Goal: Information Seeking & Learning: Learn about a topic

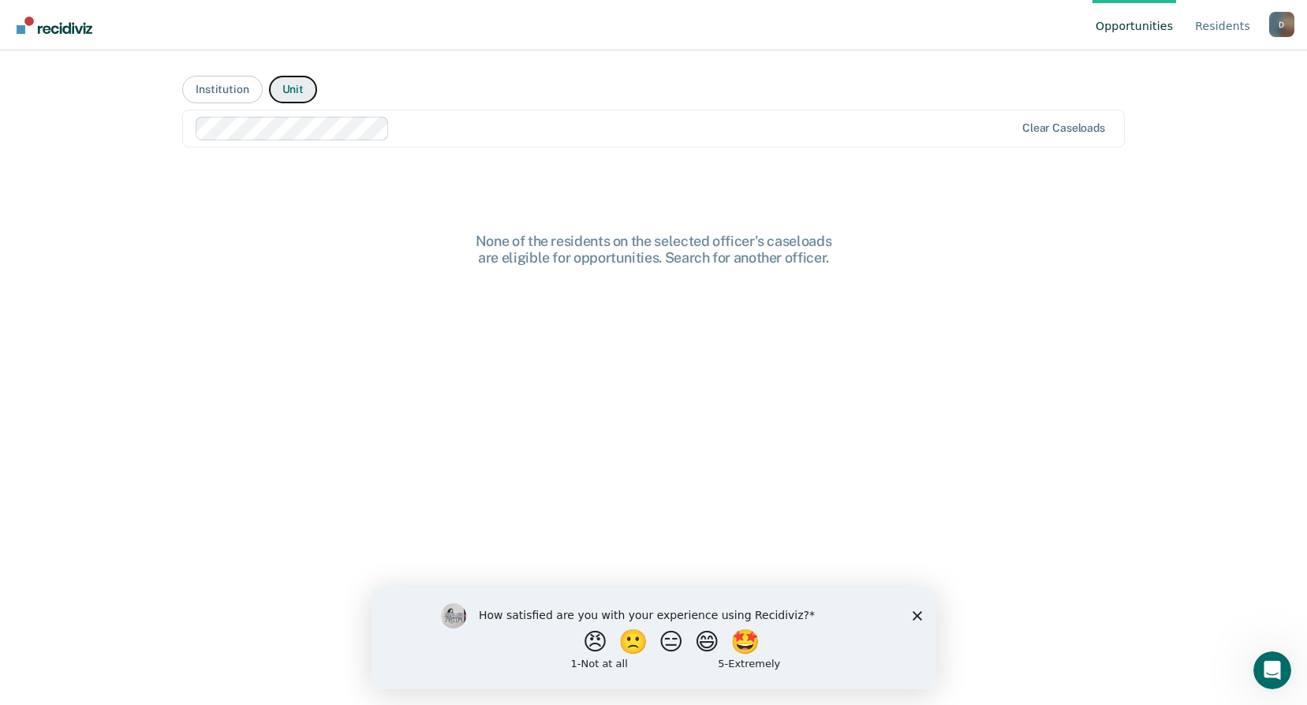
click at [282, 92] on button "Unit" at bounding box center [293, 90] width 48 height 28
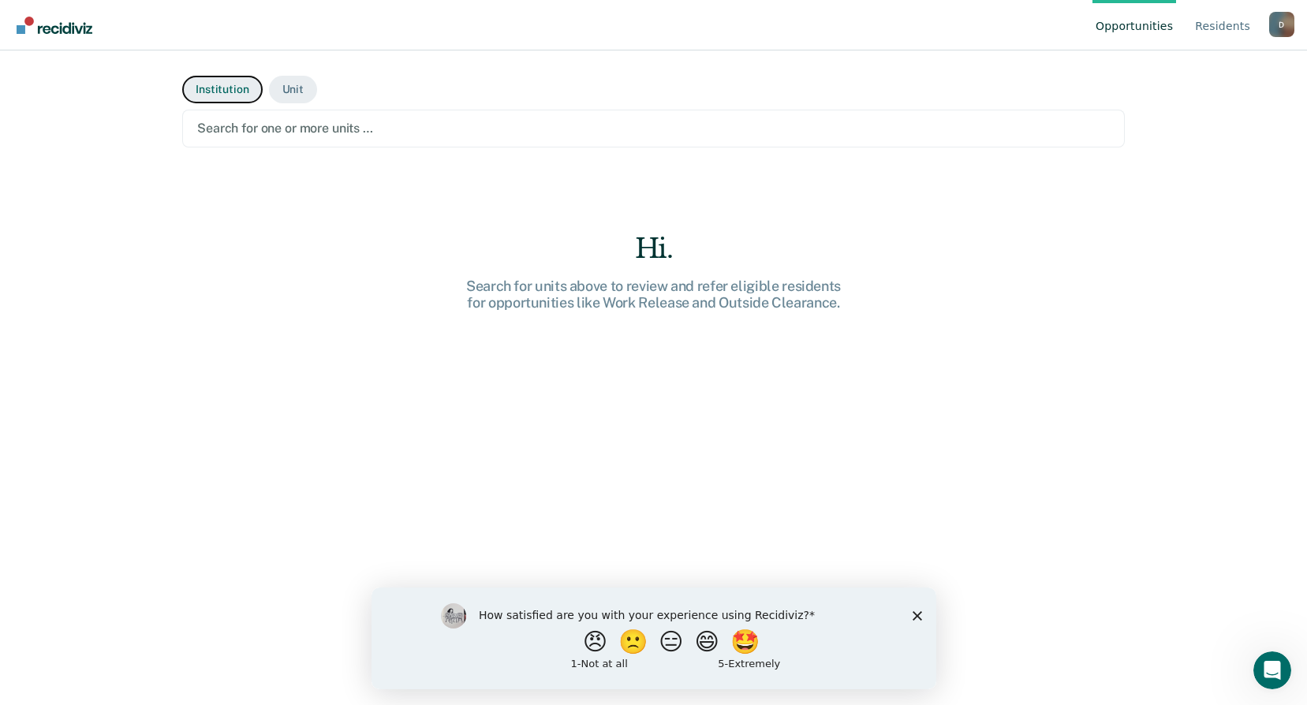
click at [219, 93] on button "Institution" at bounding box center [222, 90] width 80 height 28
click at [245, 131] on div at bounding box center [653, 128] width 912 height 18
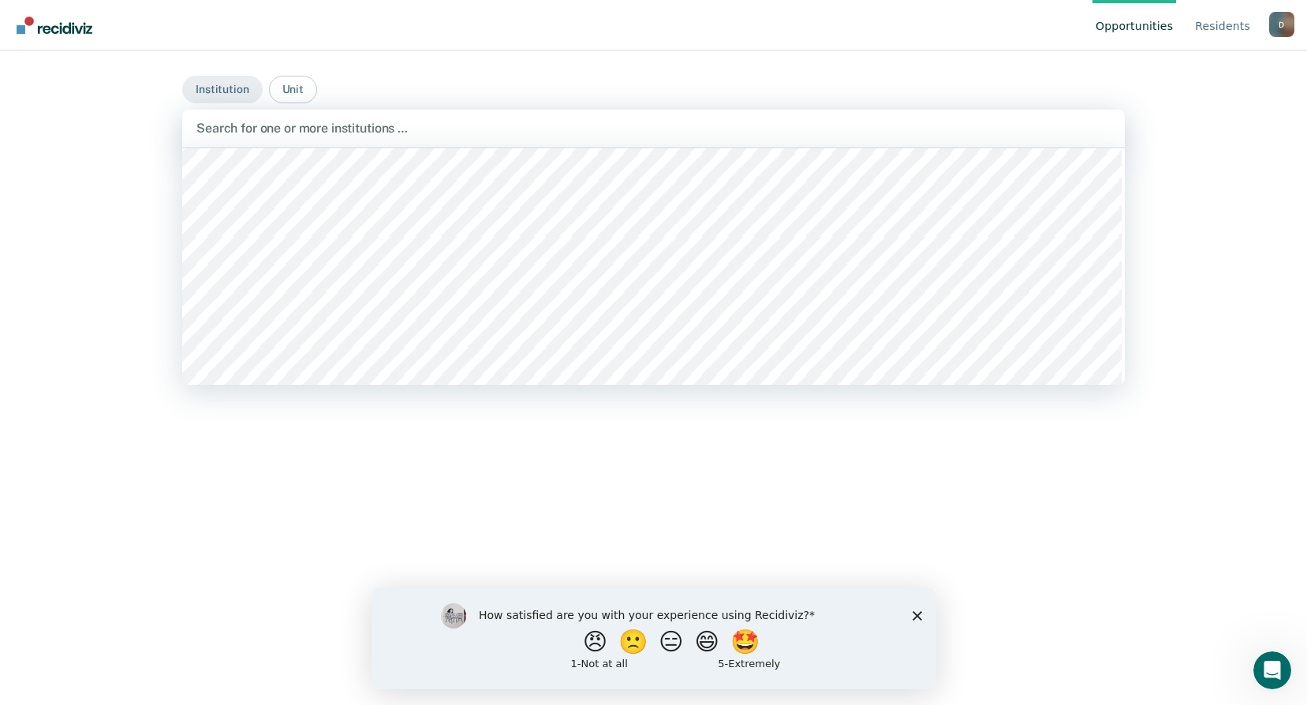
scroll to position [868, 0]
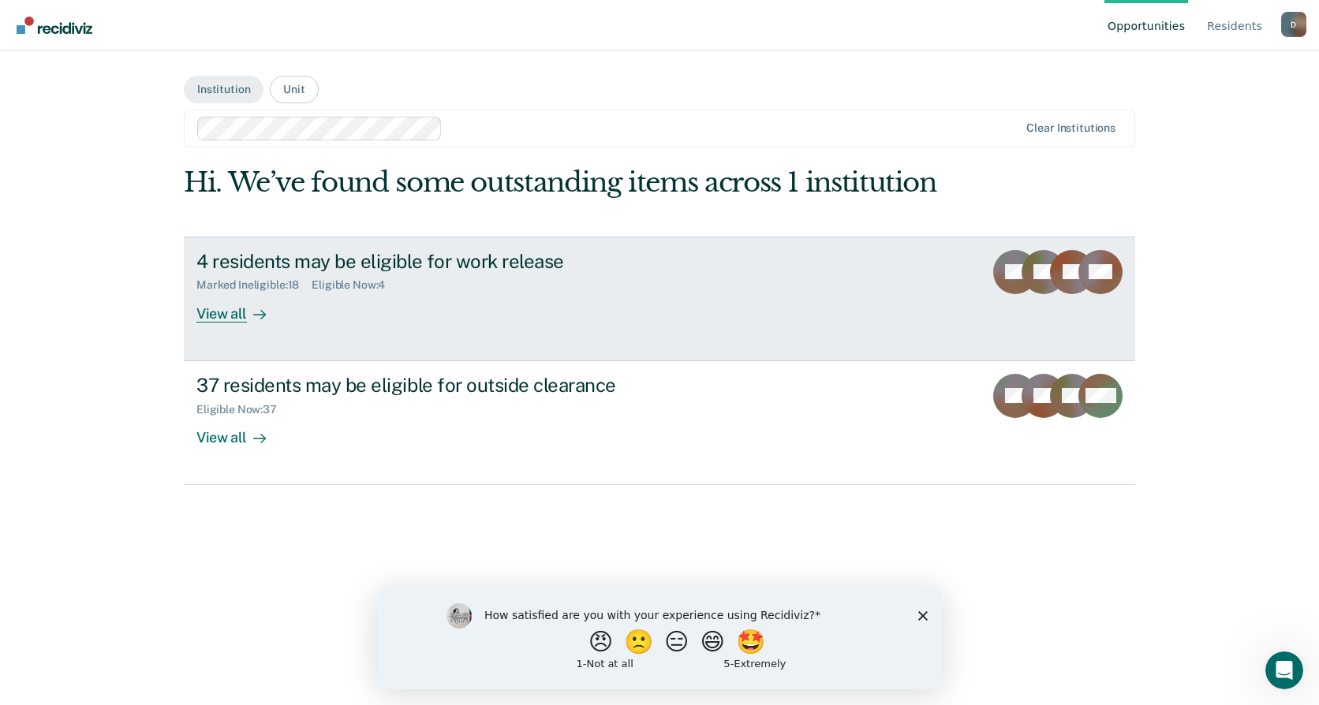
click at [403, 274] on div "Marked Ineligible : 18 Eligible Now : 4" at bounding box center [473, 282] width 554 height 20
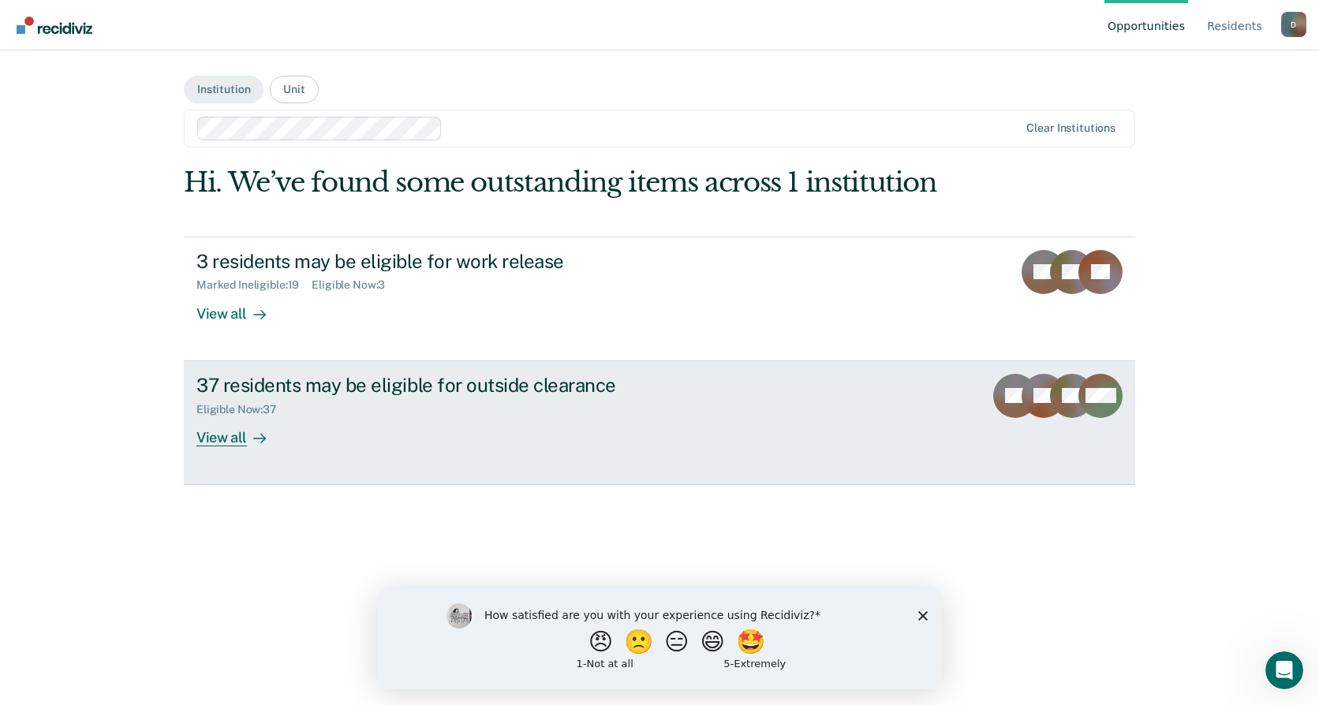
click at [285, 396] on div "37 residents may be eligible for outside clearance" at bounding box center [473, 385] width 554 height 23
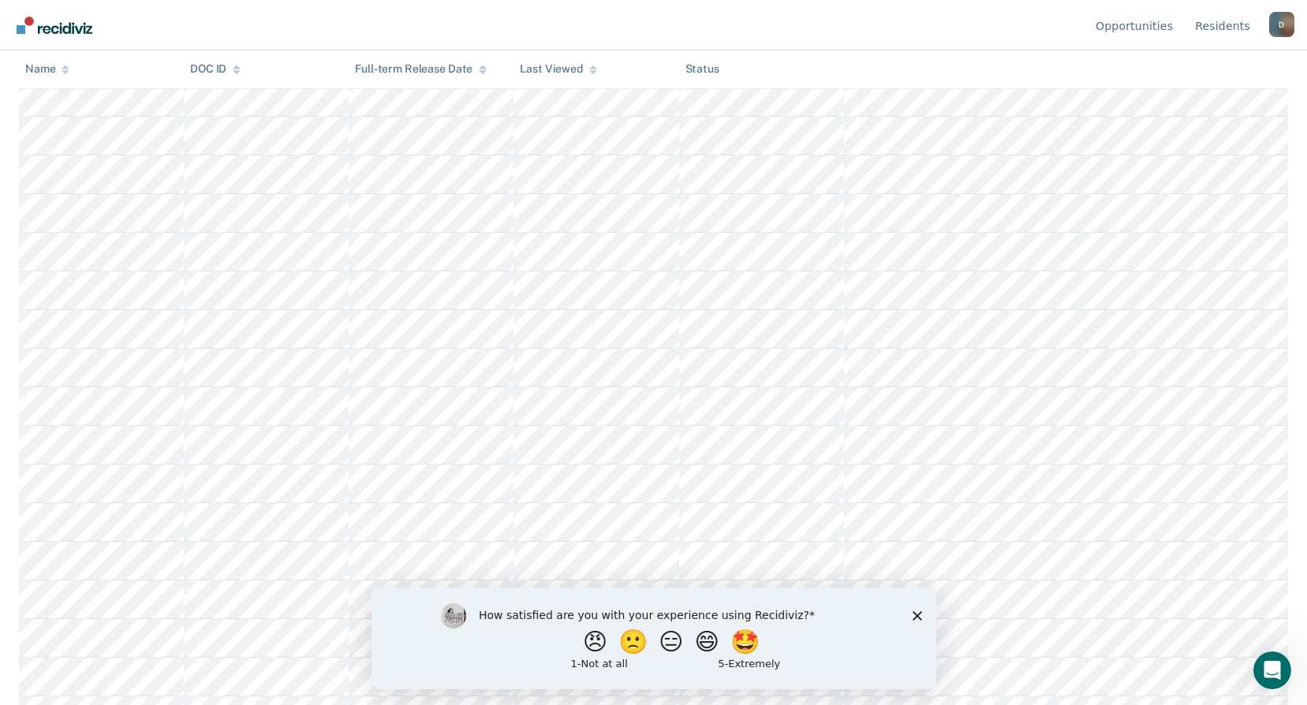
scroll to position [1052, 0]
click at [916, 614] on polygon "Close survey" at bounding box center [916, 614] width 9 height 9
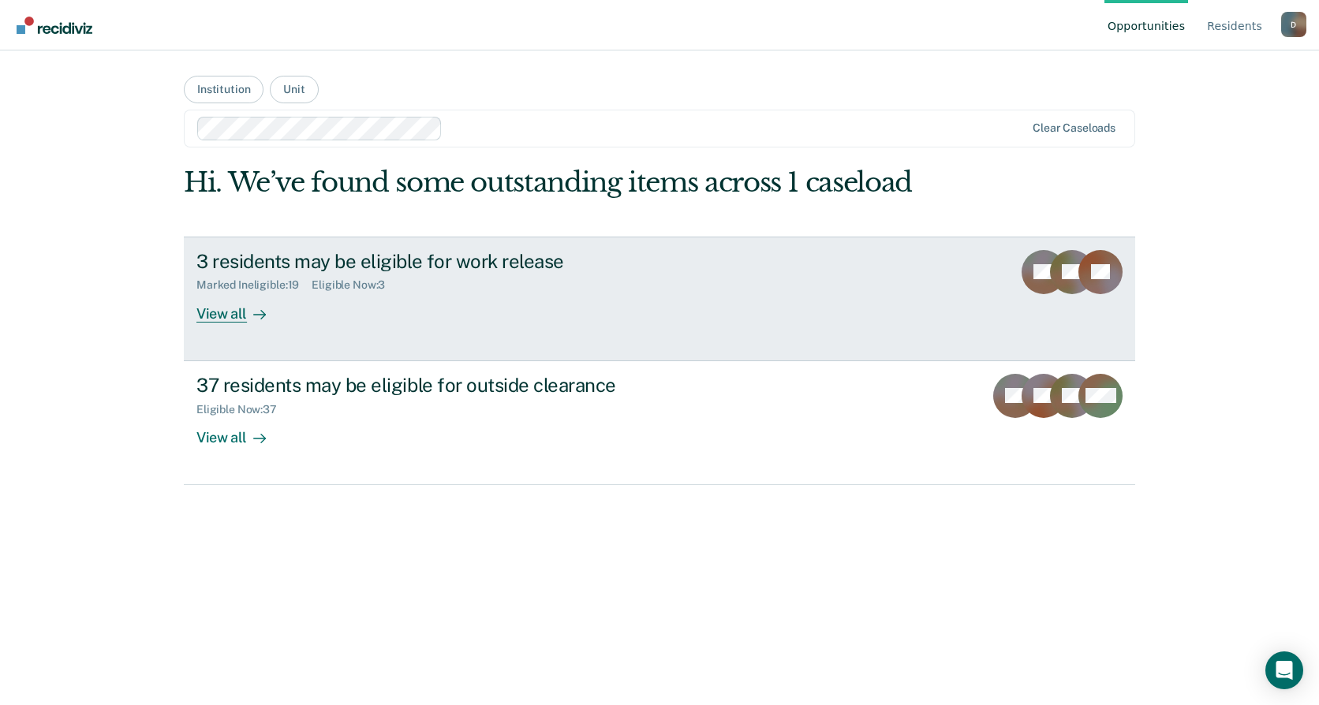
click at [439, 250] on link "3 residents may be eligible for work release Marked Ineligible : 19 Eligible No…" at bounding box center [659, 299] width 951 height 125
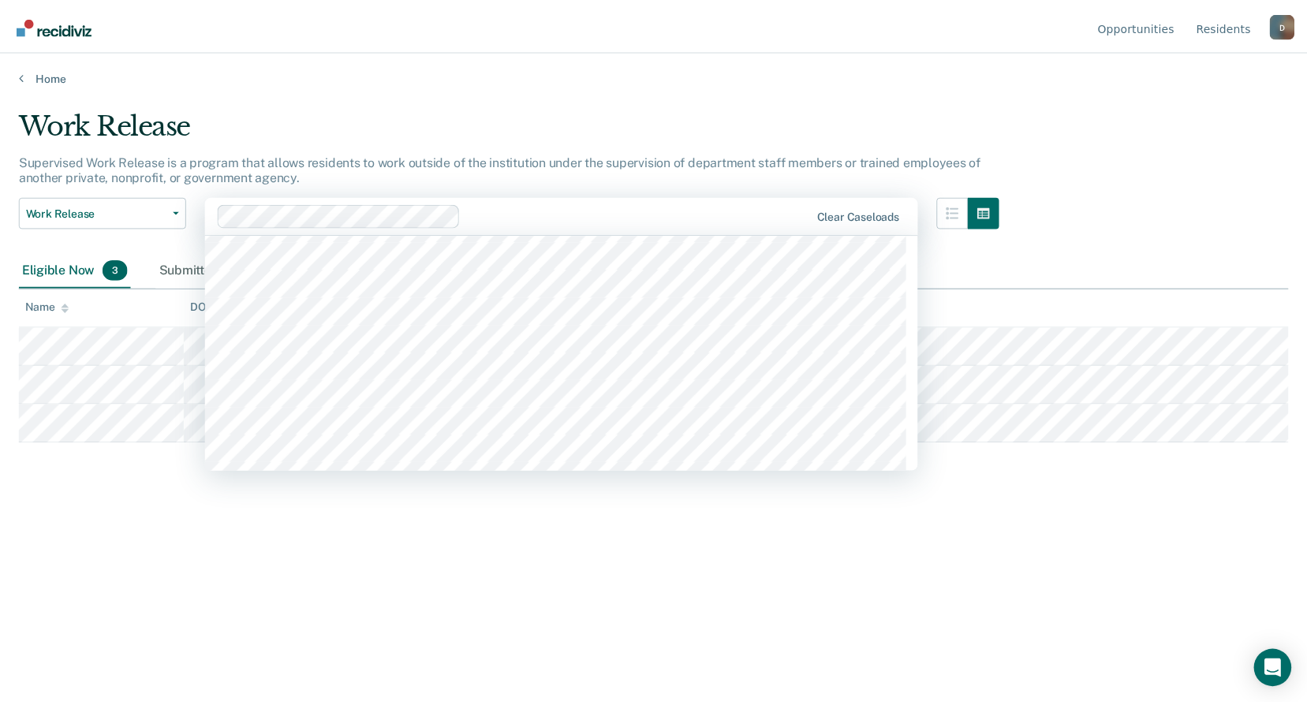
scroll to position [1972, 0]
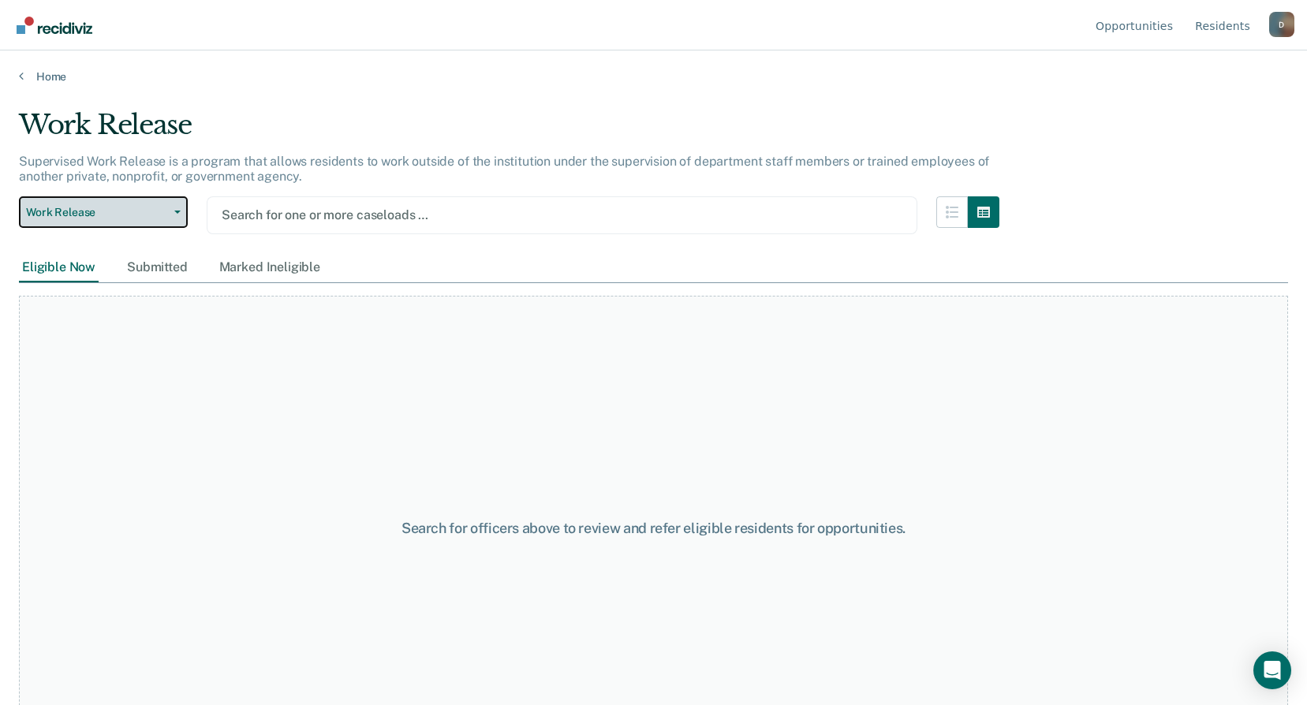
click at [181, 220] on button "Work Release" at bounding box center [103, 212] width 169 height 32
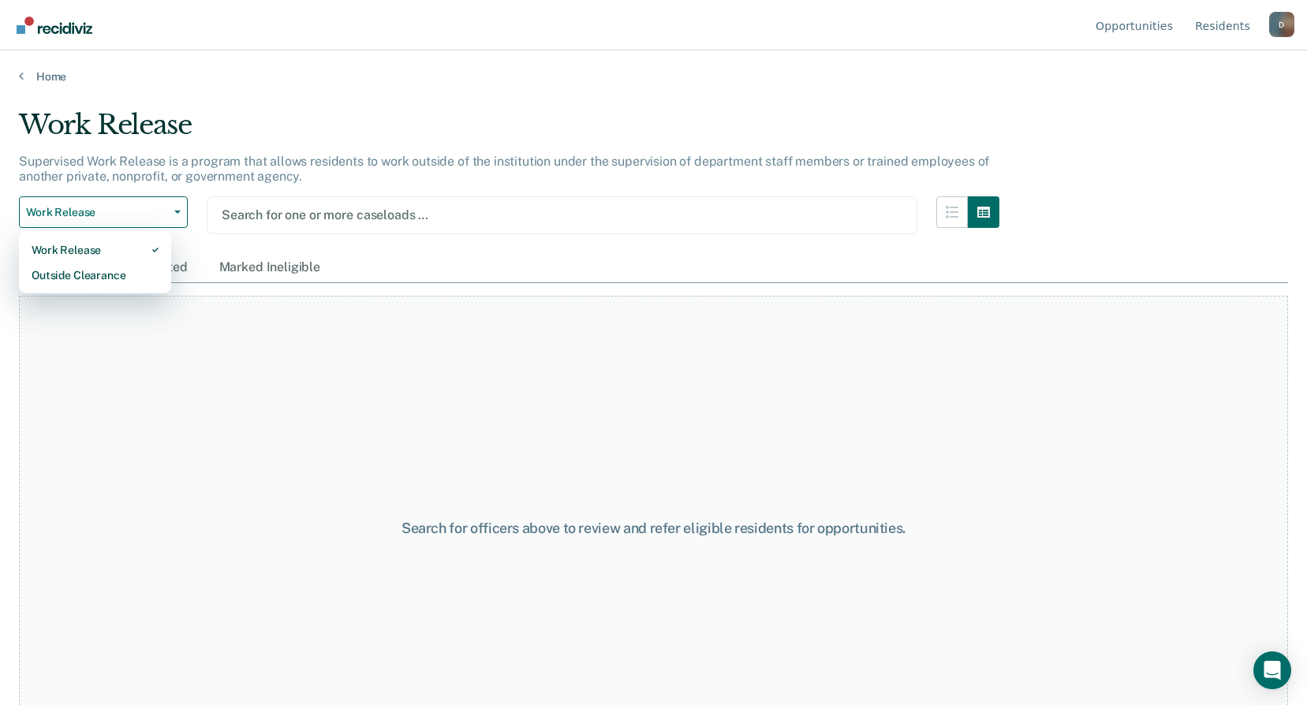
click at [267, 215] on div at bounding box center [562, 215] width 681 height 18
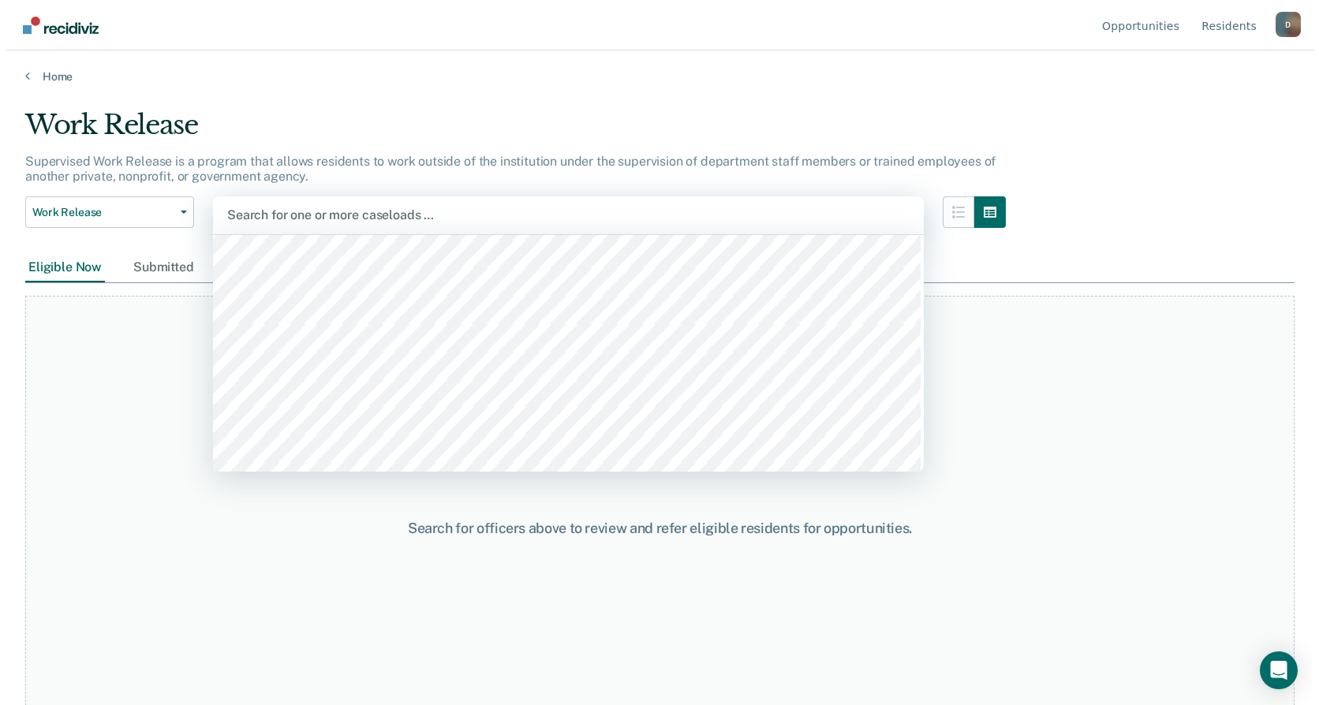
scroll to position [2002, 0]
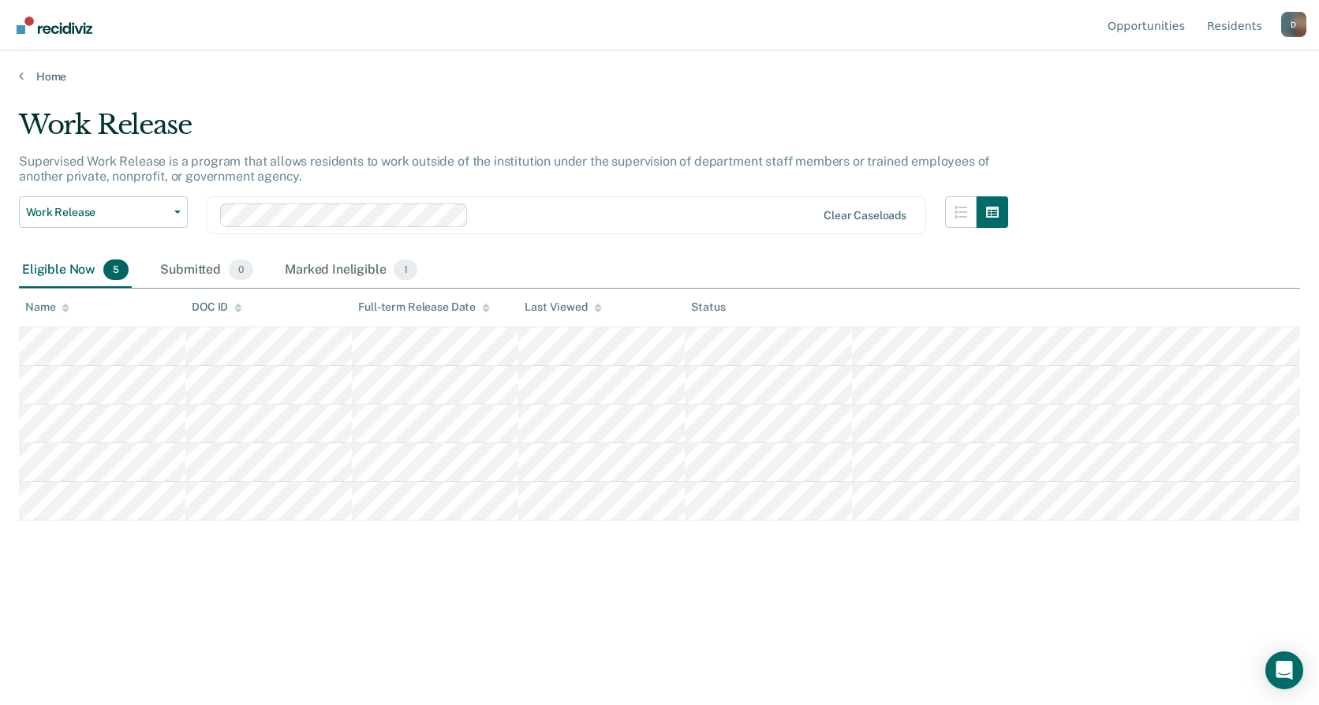
click at [548, 648] on main "Work Release Supervised Work Release is a program that allows residents to work…" at bounding box center [659, 392] width 1319 height 617
